Goal: Find specific page/section: Find specific page/section

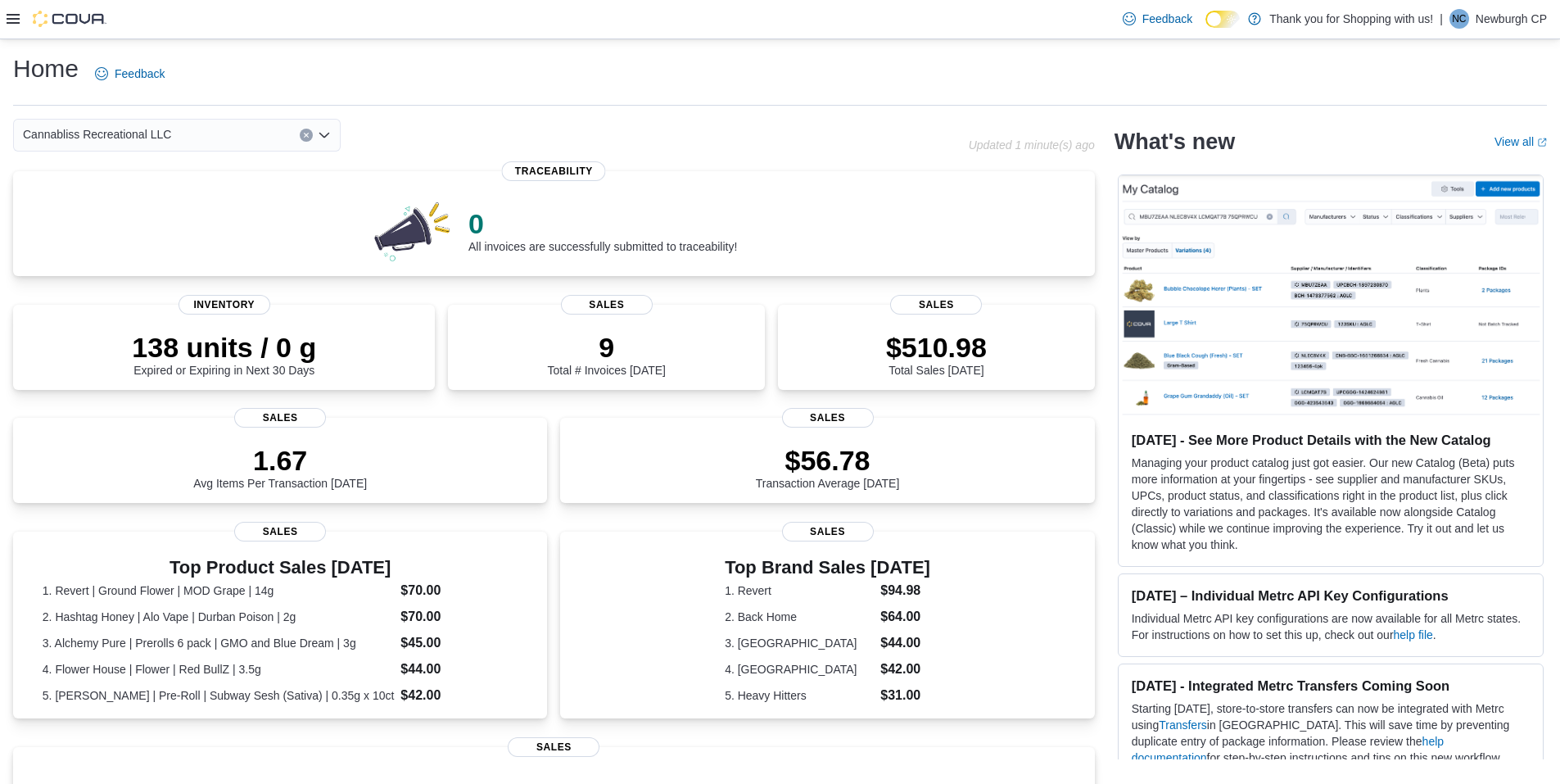
click at [6, 23] on div "Feedback Dark Mode Thank you for Shopping with us! | NC Newburgh CP" at bounding box center [780, 19] width 1560 height 39
click at [8, 23] on icon at bounding box center [13, 19] width 13 height 10
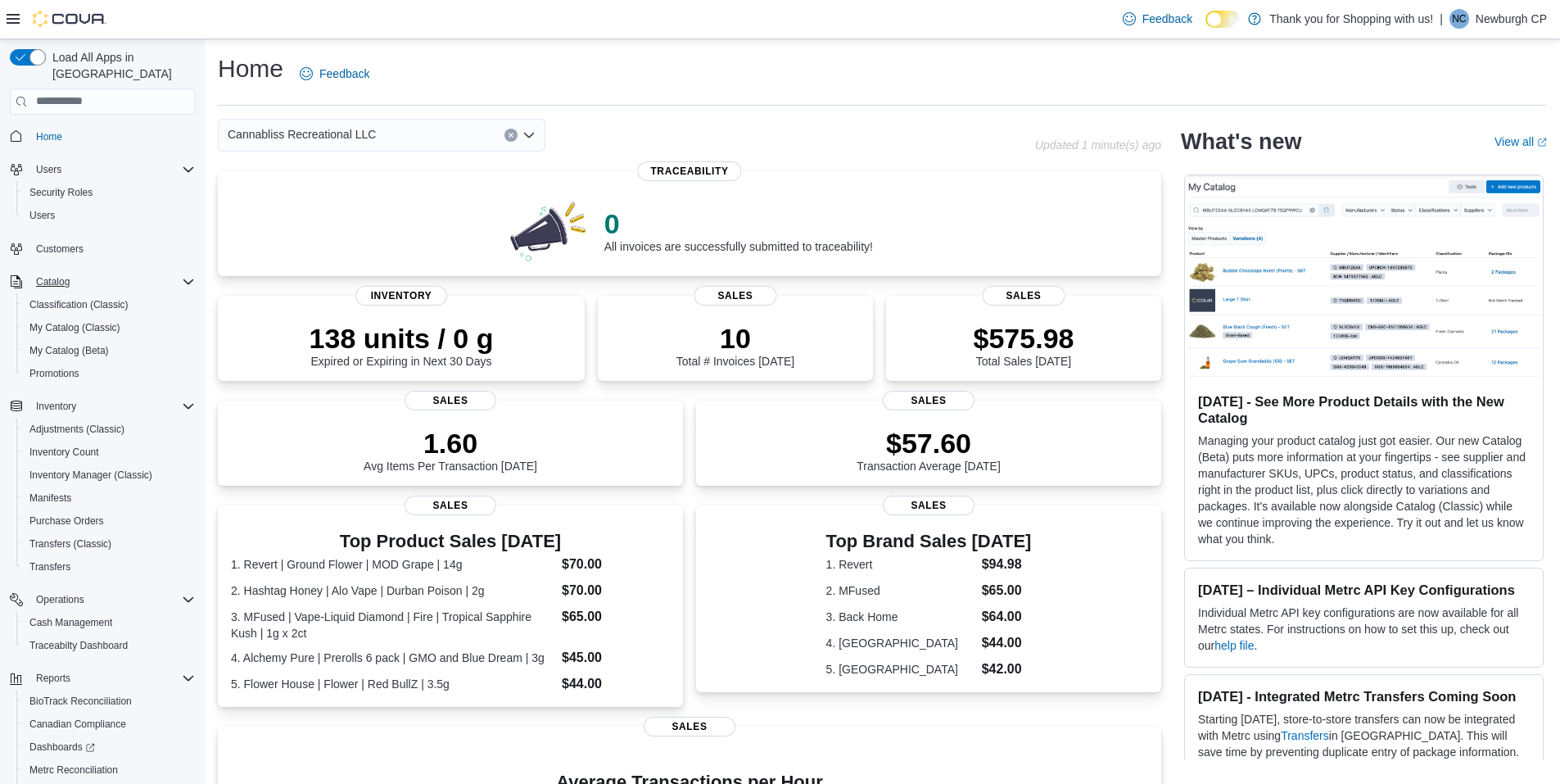
click at [11, 273] on span "Catalog" at bounding box center [102, 281] width 185 height 19
